Goal: Task Accomplishment & Management: Complete application form

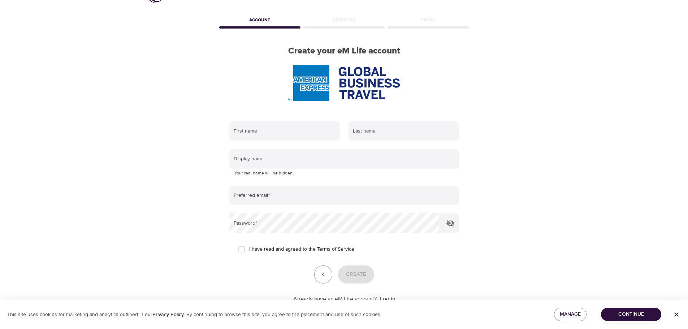
scroll to position [46, 0]
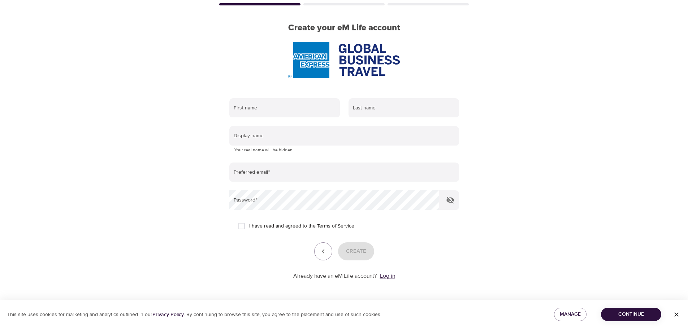
click at [389, 278] on link "Log in" at bounding box center [387, 275] width 15 height 7
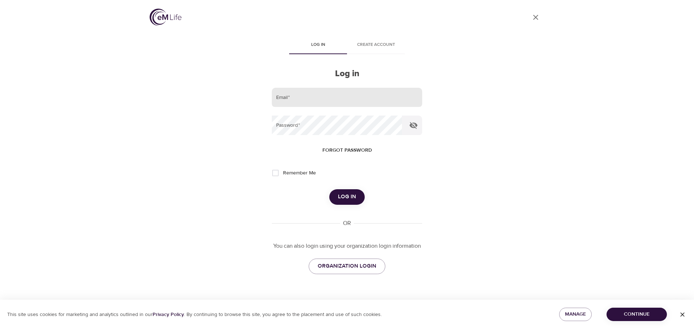
click at [320, 92] on input "email" at bounding box center [347, 98] width 150 height 20
click at [198, 71] on div "User Profile Log in Create account Log in Email   * Password   * Forgot passwor…" at bounding box center [347, 164] width 412 height 329
